Goal: Task Accomplishment & Management: Complete application form

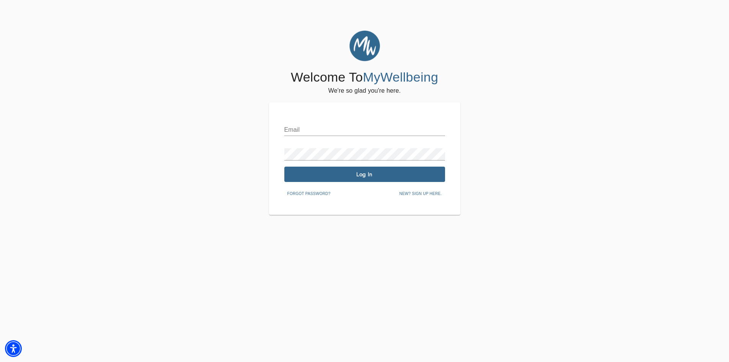
click at [418, 192] on span "New? Sign up here." at bounding box center [420, 193] width 42 height 7
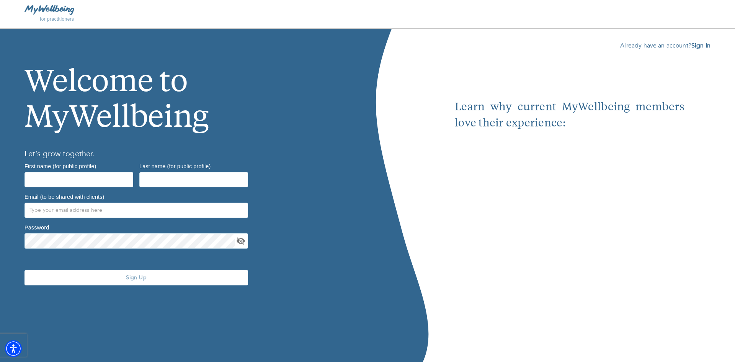
click at [582, 332] on div "Already have an account? Sign In Learn why current MyWellbeing members love the…" at bounding box center [570, 195] width 282 height 309
click at [555, 329] on div "Already have an account? Sign In Learn why current MyWellbeing members love the…" at bounding box center [570, 195] width 282 height 309
click at [97, 177] on input "text" at bounding box center [78, 179] width 109 height 15
type input "Liberty"
type input "[PERSON_NAME]"
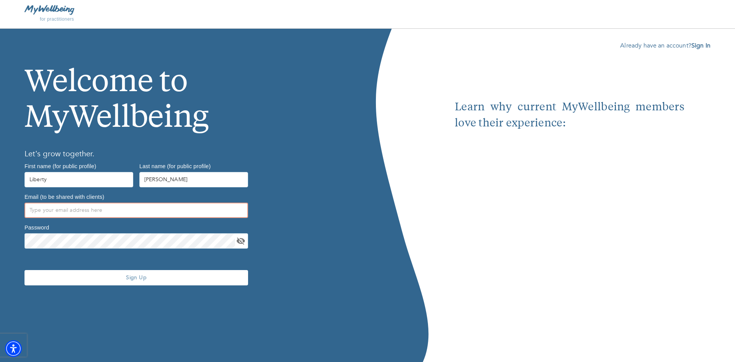
type input "[EMAIL_ADDRESS][DOMAIN_NAME]"
drag, startPoint x: 109, startPoint y: 210, endPoint x: 23, endPoint y: 204, distance: 86.3
click at [23, 204] on div "Email (to be shared with clients) [EMAIL_ADDRESS][DOMAIN_NAME]" at bounding box center [136, 205] width 230 height 31
type input "[EMAIL_ADDRESS][DOMAIN_NAME]"
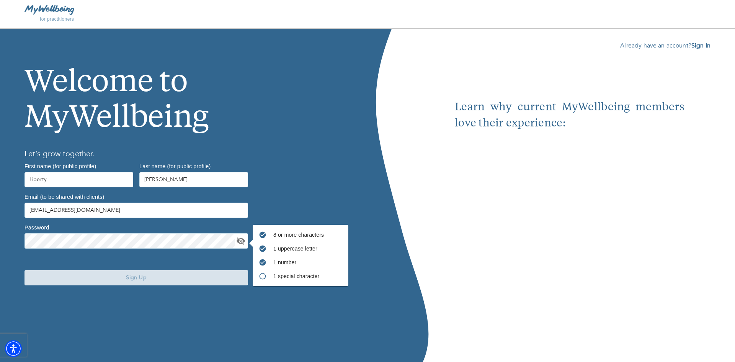
click at [136, 274] on span "Sign Up" at bounding box center [136, 277] width 217 height 7
click at [244, 241] on icon "toggle password visibility" at bounding box center [241, 240] width 8 height 7
click at [149, 275] on span "Sign Up" at bounding box center [136, 277] width 217 height 7
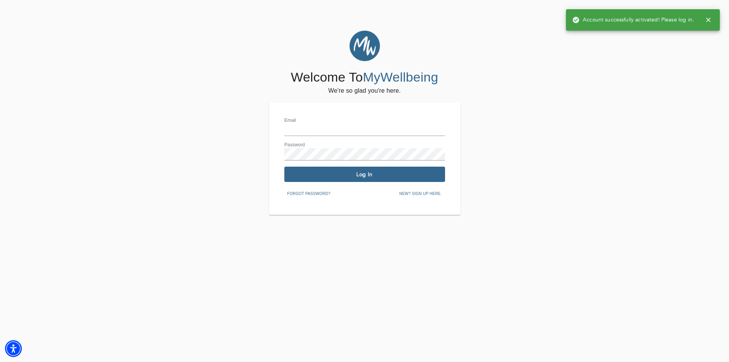
type input "mindfulperspective2024@gmail.com"
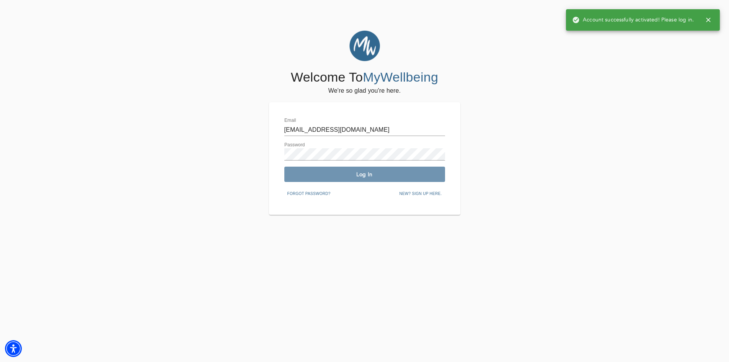
click at [387, 171] on span "Log In" at bounding box center [364, 174] width 155 height 7
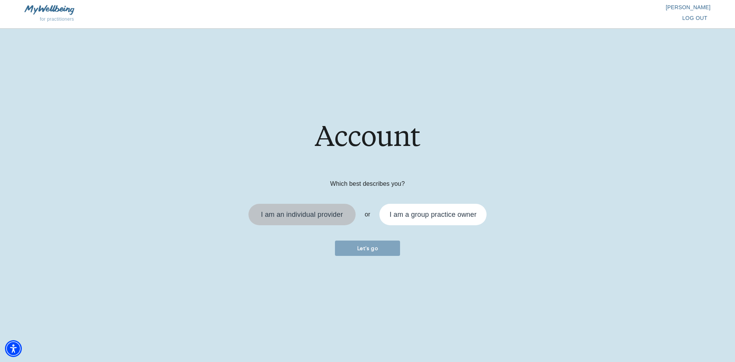
click at [291, 211] on div "I am an individual provider" at bounding box center [302, 214] width 82 height 7
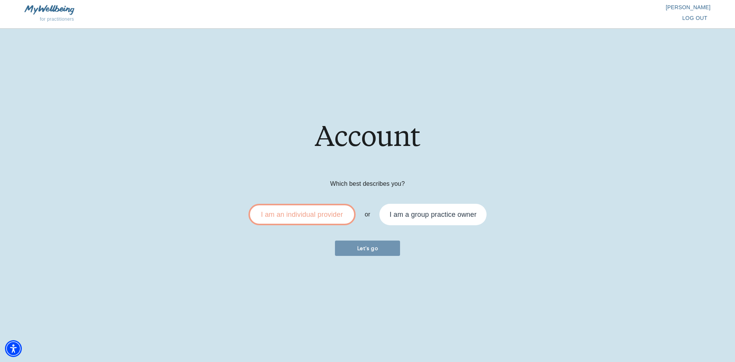
click at [367, 246] on span "Let's go" at bounding box center [367, 248] width 59 height 7
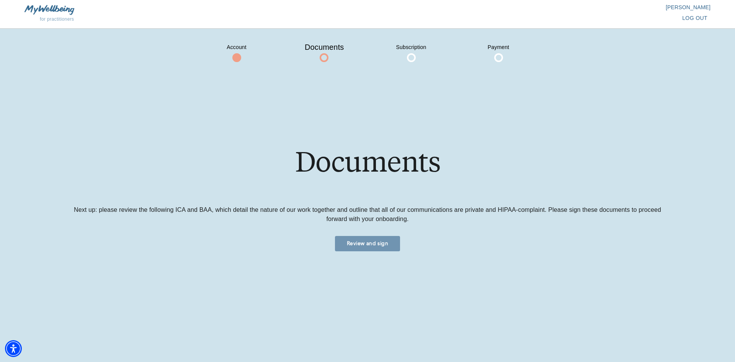
click at [364, 242] on span "Review and sign" at bounding box center [367, 243] width 59 height 7
